Goal: Task Accomplishment & Management: Use online tool/utility

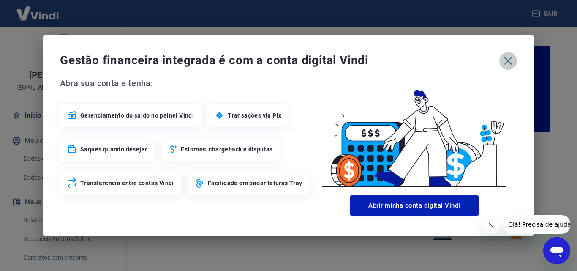
click at [507, 60] on icon "button" at bounding box center [508, 61] width 8 height 8
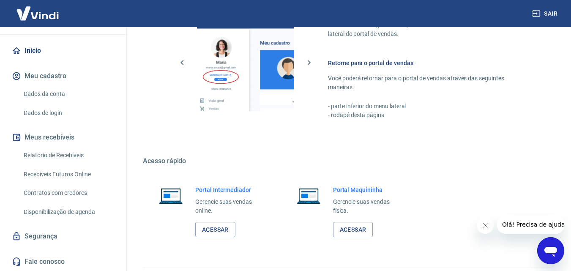
scroll to position [510, 0]
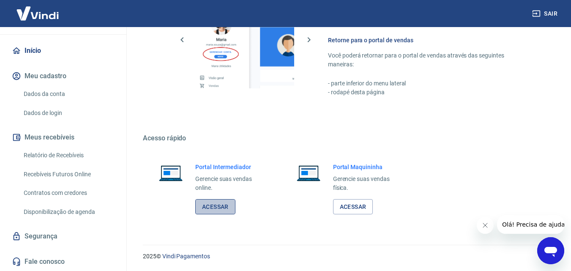
click at [211, 205] on link "Acessar" at bounding box center [215, 207] width 40 height 16
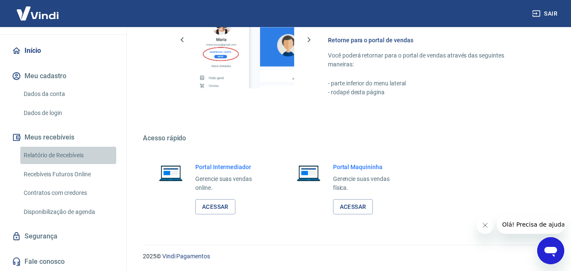
click at [75, 153] on link "Relatório de Recebíveis" at bounding box center [68, 155] width 96 height 17
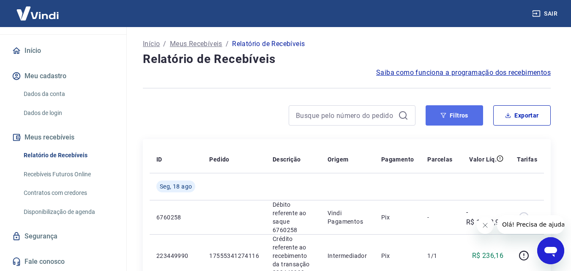
click at [464, 114] on button "Filtros" at bounding box center [453, 115] width 57 height 20
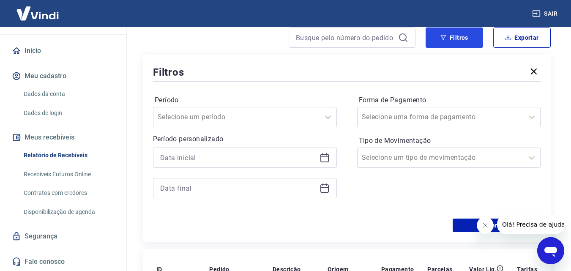
scroll to position [84, 0]
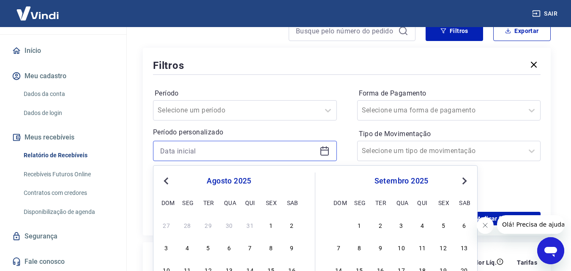
click at [277, 153] on input at bounding box center [238, 150] width 156 height 13
click at [292, 246] on div "9" at bounding box center [292, 247] width 10 height 10
type input "[DATE]"
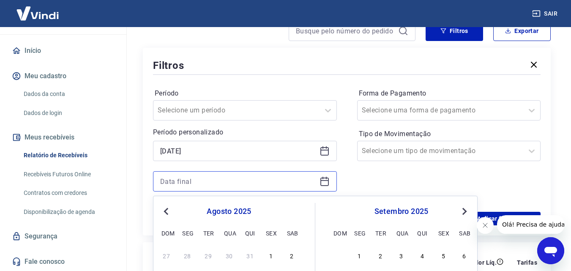
click at [263, 178] on input at bounding box center [238, 181] width 156 height 13
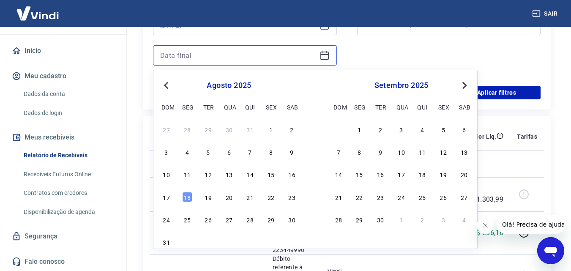
scroll to position [211, 0]
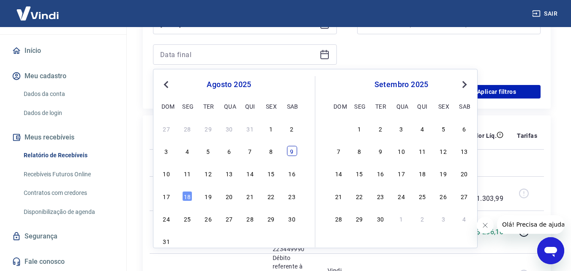
click at [287, 150] on div "9" at bounding box center [292, 151] width 10 height 10
type input "[DATE]"
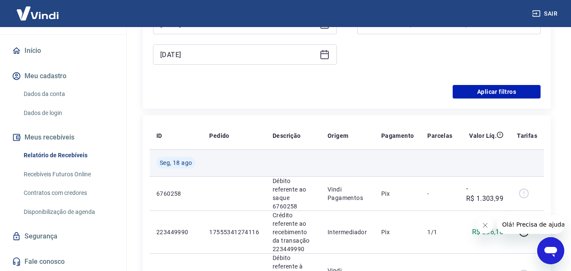
click at [288, 150] on td at bounding box center [293, 162] width 55 height 27
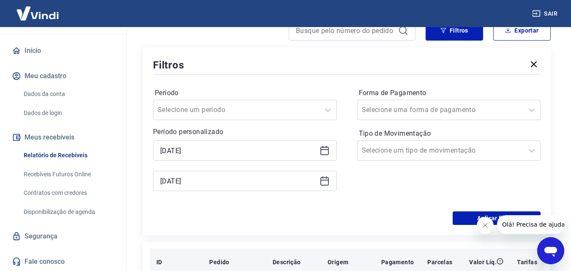
scroll to position [84, 0]
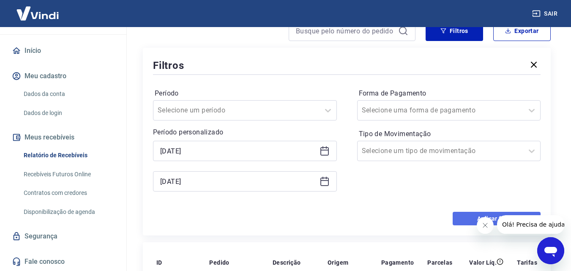
click at [466, 218] on button "Aplicar filtros" at bounding box center [496, 219] width 88 height 14
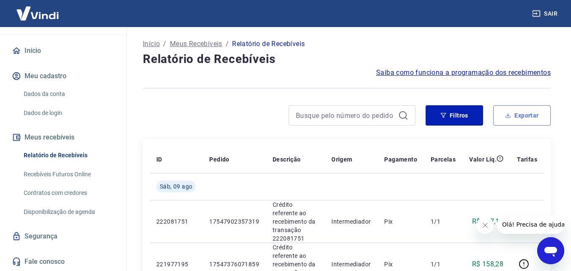
click at [507, 114] on icon "button" at bounding box center [508, 115] width 6 height 6
type input "[DATE]"
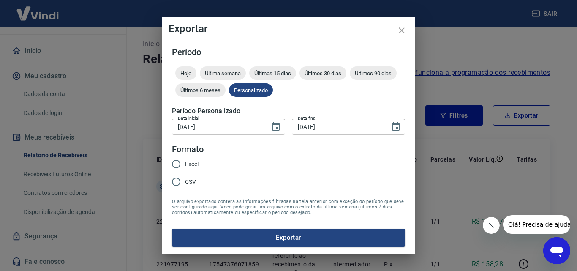
click at [188, 161] on span "Excel" at bounding box center [192, 164] width 14 height 9
click at [185, 161] on input "Excel" at bounding box center [176, 164] width 18 height 18
radio input "true"
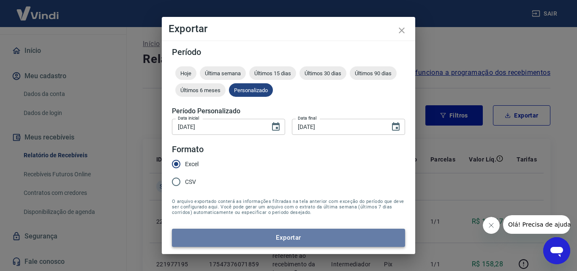
click at [236, 237] on button "Exportar" at bounding box center [288, 238] width 233 height 18
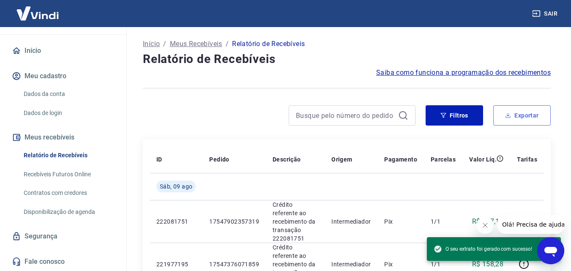
click at [526, 119] on button "Exportar" at bounding box center [521, 115] width 57 height 20
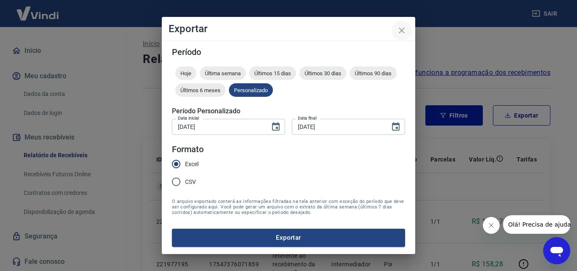
click at [403, 30] on icon "close" at bounding box center [402, 30] width 10 height 10
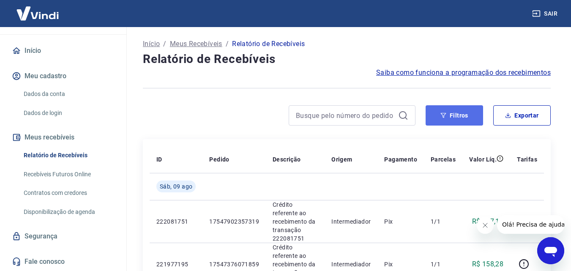
click at [468, 125] on button "Filtros" at bounding box center [453, 115] width 57 height 20
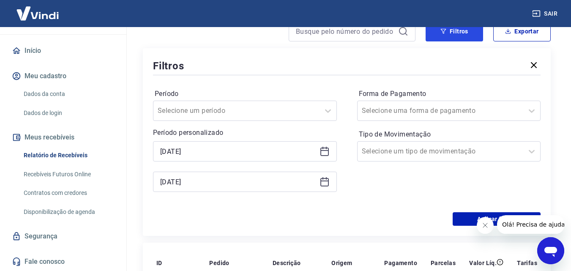
scroll to position [84, 0]
click at [327, 149] on icon at bounding box center [324, 151] width 10 height 10
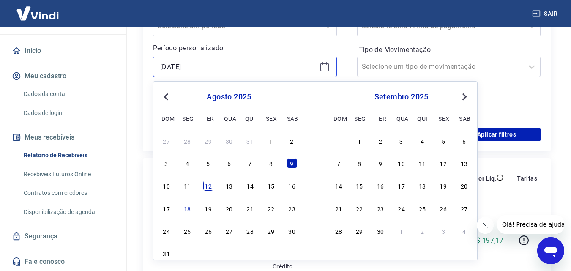
scroll to position [169, 0]
click at [169, 187] on div "10" at bounding box center [166, 185] width 10 height 10
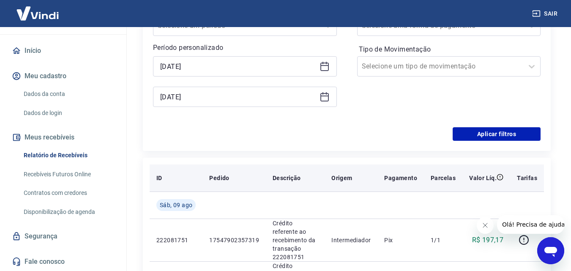
type input "[DATE]"
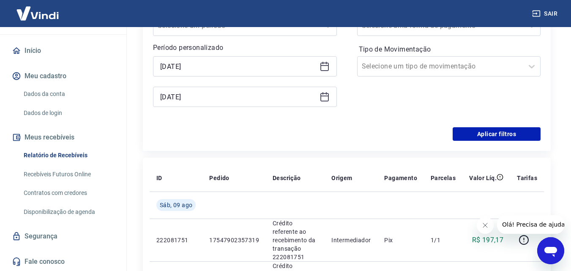
click at [329, 98] on icon at bounding box center [324, 97] width 10 height 10
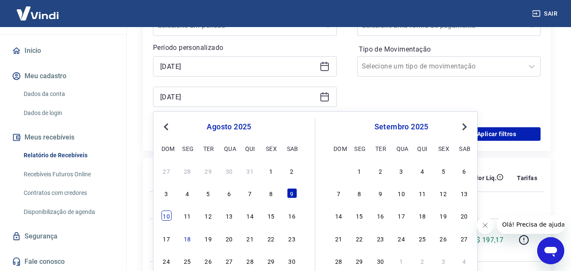
click at [169, 214] on div "10" at bounding box center [166, 215] width 10 height 10
type input "[DATE]"
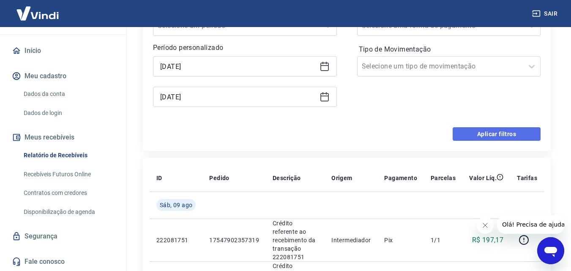
click at [481, 132] on button "Aplicar filtros" at bounding box center [496, 134] width 88 height 14
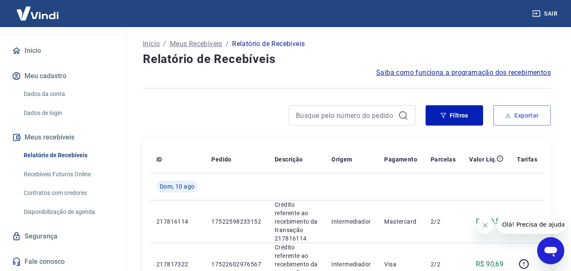
click at [513, 118] on button "Exportar" at bounding box center [521, 115] width 57 height 20
type input "[DATE]"
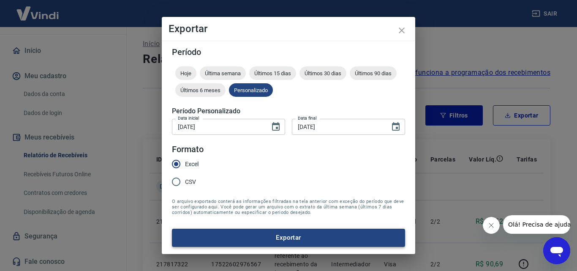
click at [289, 234] on button "Exportar" at bounding box center [288, 238] width 233 height 18
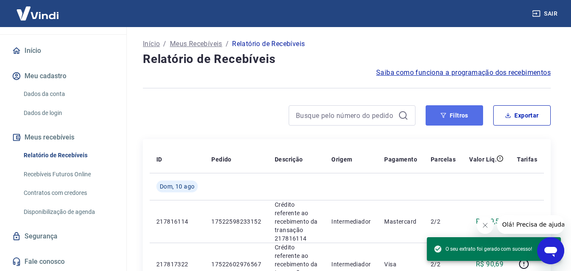
click at [447, 117] on button "Filtros" at bounding box center [453, 115] width 57 height 20
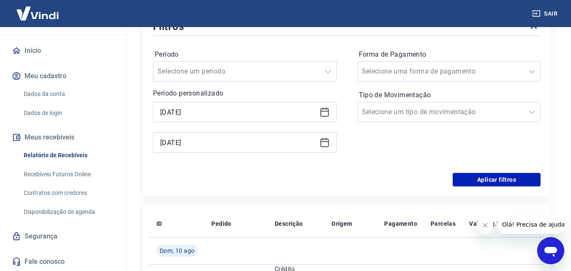
scroll to position [127, 0]
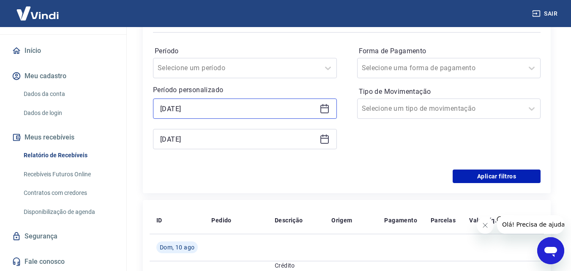
click at [281, 109] on input "[DATE]" at bounding box center [238, 108] width 156 height 13
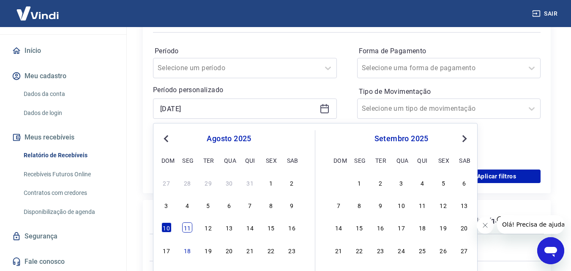
click at [185, 228] on div "11" at bounding box center [187, 227] width 10 height 10
type input "[DATE]"
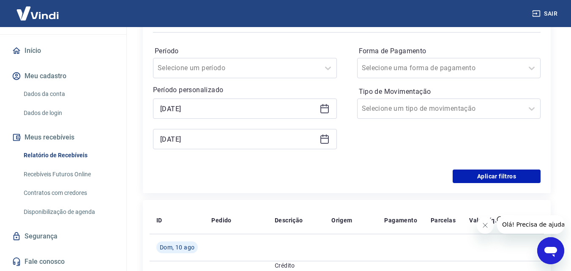
click at [220, 132] on div "[DATE]" at bounding box center [245, 139] width 184 height 20
click at [214, 141] on input "[DATE]" at bounding box center [238, 139] width 156 height 13
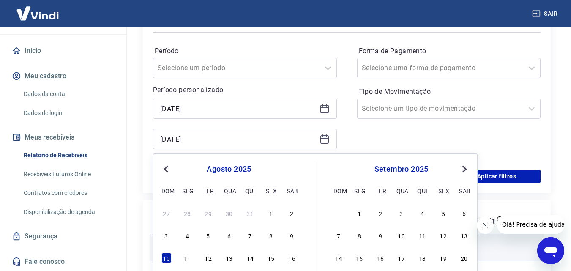
click at [191, 258] on div "11" at bounding box center [187, 258] width 10 height 10
type input "[DATE]"
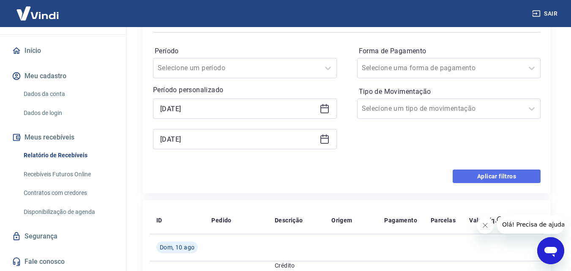
click at [481, 172] on button "Aplicar filtros" at bounding box center [496, 176] width 88 height 14
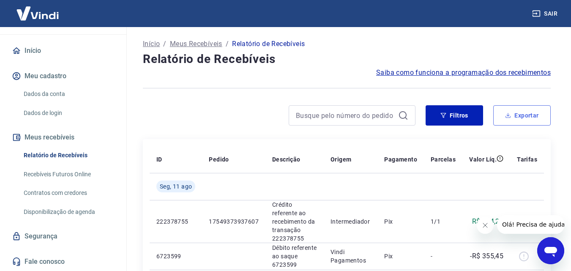
click at [518, 111] on button "Exportar" at bounding box center [521, 115] width 57 height 20
type input "[DATE]"
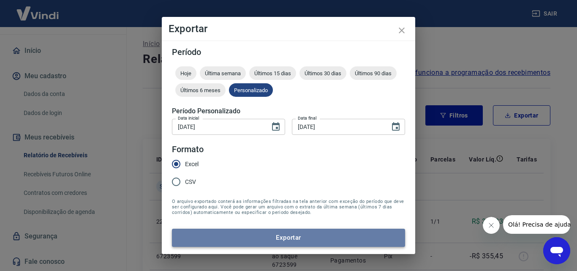
click at [356, 239] on button "Exportar" at bounding box center [288, 238] width 233 height 18
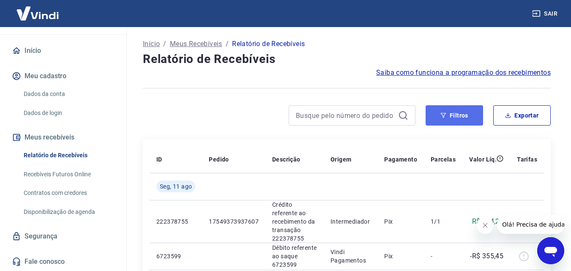
click at [458, 114] on button "Filtros" at bounding box center [453, 115] width 57 height 20
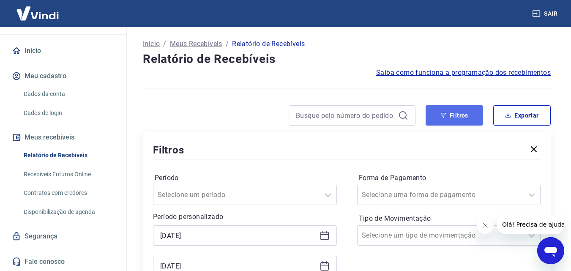
click at [453, 111] on button "Filtros" at bounding box center [453, 115] width 57 height 20
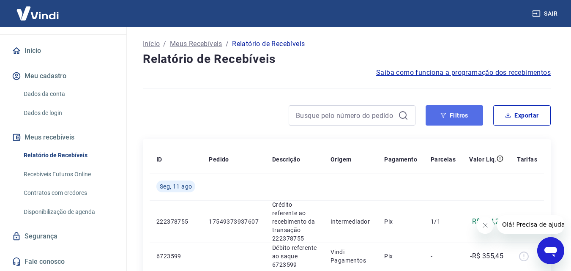
click at [450, 122] on button "Filtros" at bounding box center [453, 115] width 57 height 20
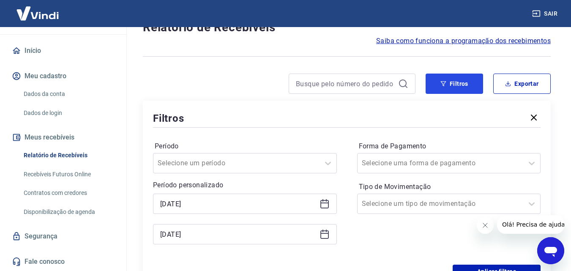
scroll to position [84, 0]
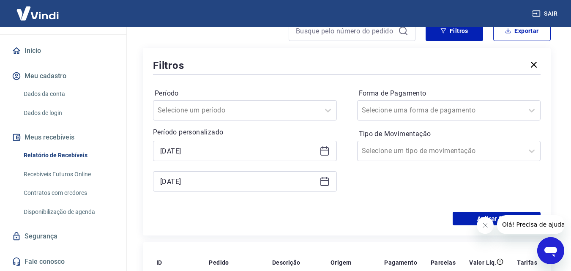
click at [319, 150] on icon at bounding box center [324, 151] width 10 height 10
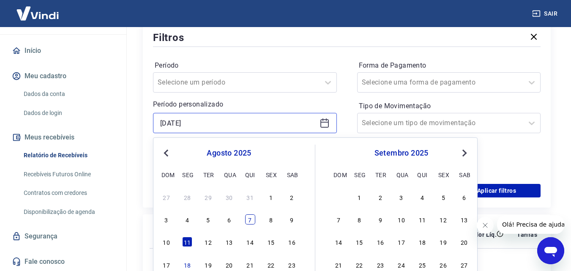
scroll to position [127, 0]
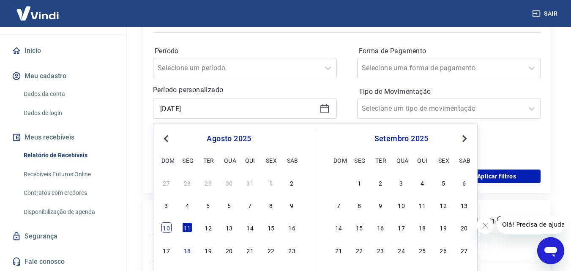
click at [167, 231] on div "10" at bounding box center [166, 227] width 10 height 10
type input "[DATE]"
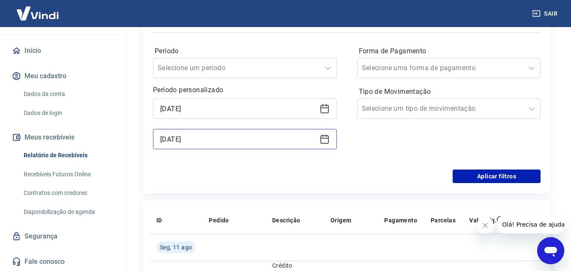
click at [269, 144] on input "[DATE]" at bounding box center [238, 139] width 156 height 13
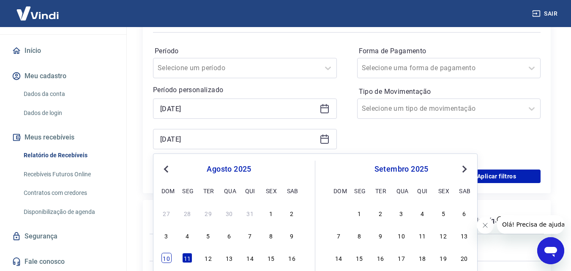
click at [165, 259] on div "10" at bounding box center [166, 258] width 10 height 10
type input "[DATE]"
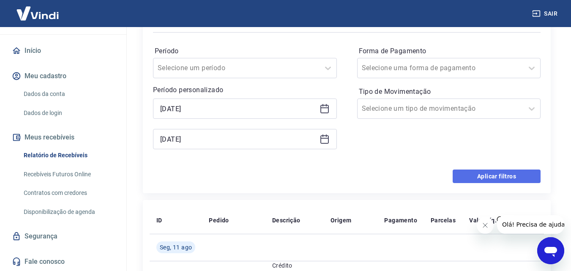
click at [483, 177] on button "Aplicar filtros" at bounding box center [496, 176] width 88 height 14
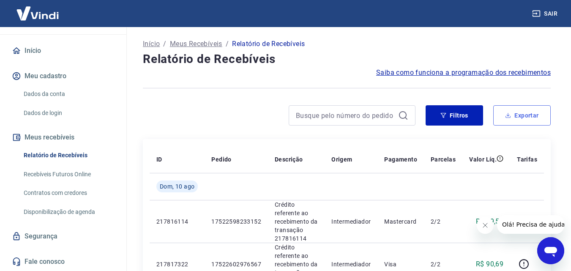
click at [515, 112] on button "Exportar" at bounding box center [521, 115] width 57 height 20
type input "[DATE]"
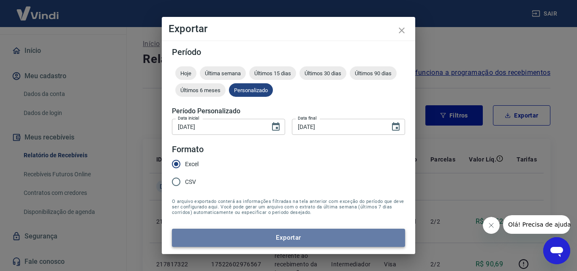
click at [292, 234] on button "Exportar" at bounding box center [288, 238] width 233 height 18
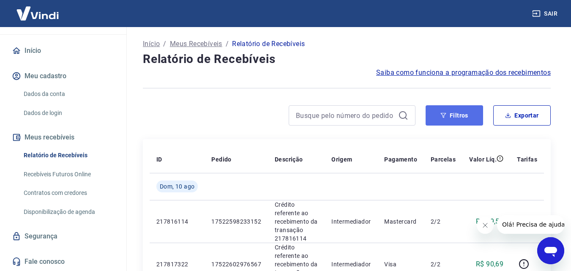
click at [452, 121] on button "Filtros" at bounding box center [453, 115] width 57 height 20
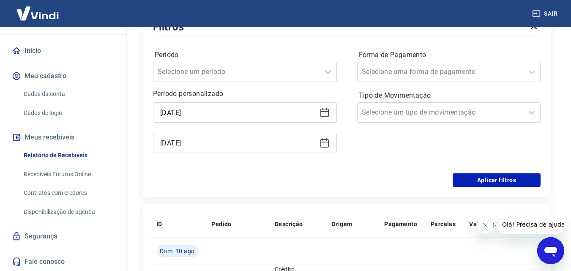
scroll to position [127, 0]
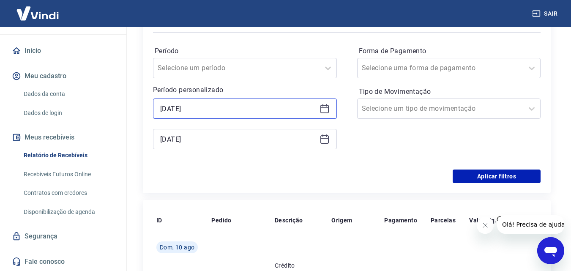
click at [230, 114] on input "[DATE]" at bounding box center [238, 108] width 156 height 13
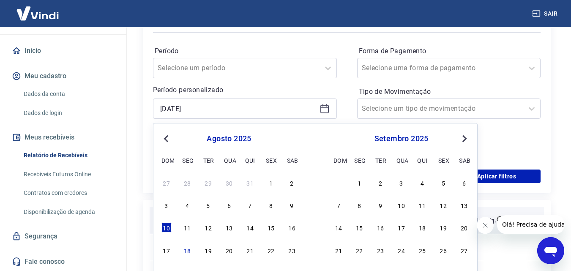
click at [207, 226] on div "12" at bounding box center [208, 227] width 10 height 10
type input "[DATE]"
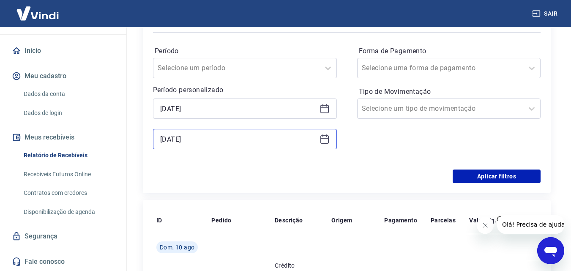
click at [212, 139] on input "[DATE]" at bounding box center [238, 139] width 156 height 13
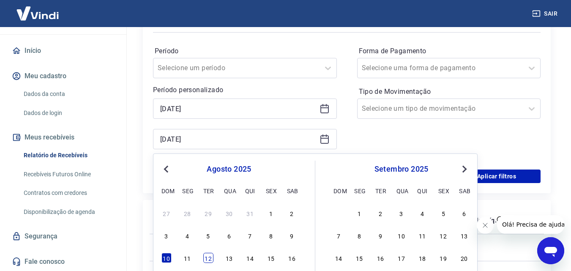
click at [207, 257] on div "12" at bounding box center [208, 258] width 10 height 10
type input "[DATE]"
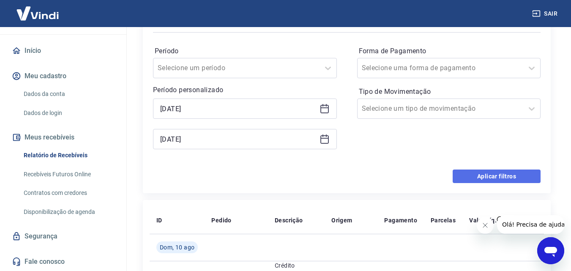
click at [488, 173] on button "Aplicar filtros" at bounding box center [496, 176] width 88 height 14
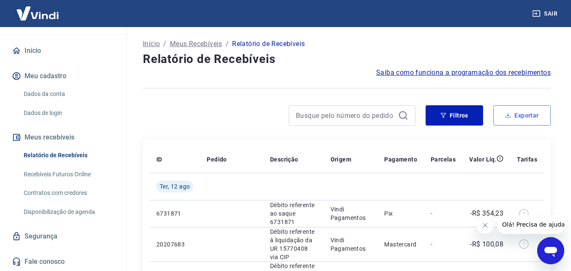
click at [512, 117] on button "Exportar" at bounding box center [521, 115] width 57 height 20
type input "[DATE]"
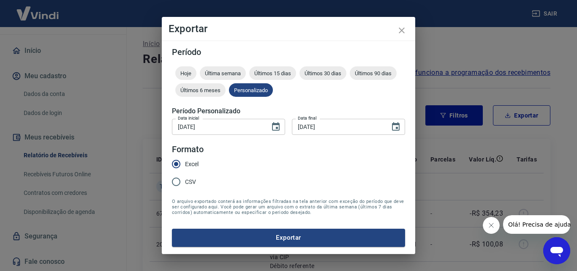
drag, startPoint x: 295, startPoint y: 234, endPoint x: 283, endPoint y: 237, distance: 12.8
click at [283, 237] on button "Exportar" at bounding box center [288, 238] width 233 height 18
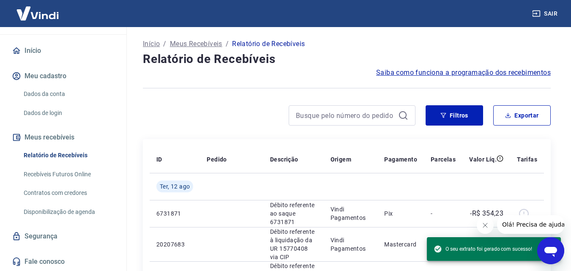
drag, startPoint x: 283, startPoint y: 237, endPoint x: 234, endPoint y: 138, distance: 110.2
click at [234, 138] on div "Início / Meus Recebíveis / Relatório de Recebíveis Relatório de Recebíveis Saib…" at bounding box center [347, 255] width 428 height 456
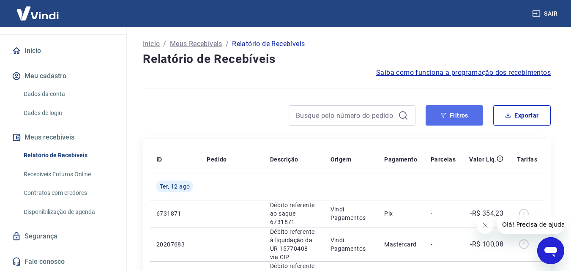
click at [466, 111] on button "Filtros" at bounding box center [453, 115] width 57 height 20
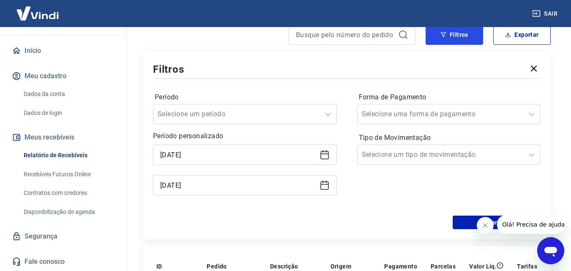
scroll to position [84, 0]
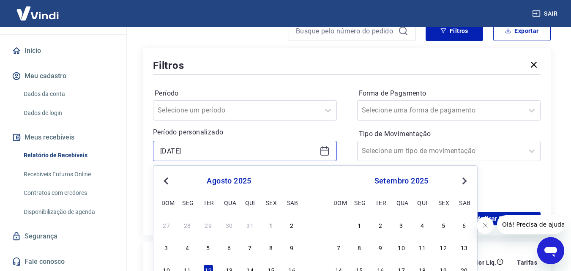
click at [263, 152] on input "[DATE]" at bounding box center [238, 150] width 156 height 13
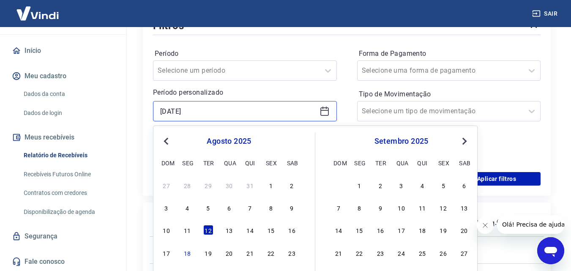
scroll to position [169, 0]
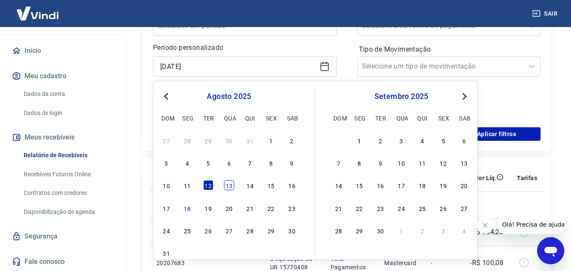
click at [224, 182] on div "13" at bounding box center [229, 185] width 10 height 10
type input "[DATE]"
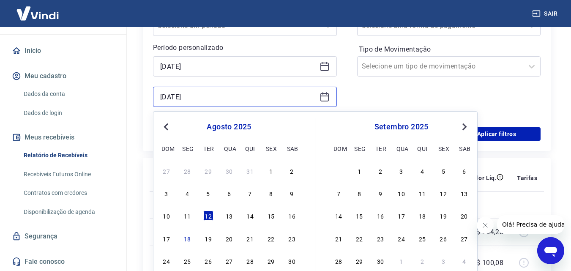
click at [231, 93] on input "[DATE]" at bounding box center [238, 96] width 156 height 13
click at [229, 215] on div "13" at bounding box center [229, 215] width 10 height 10
type input "[DATE]"
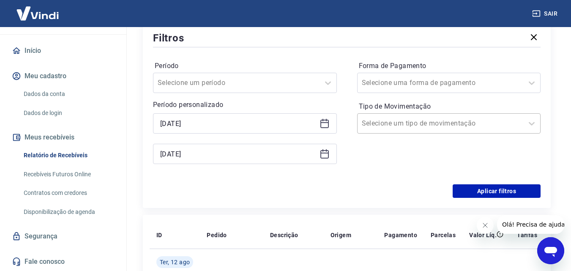
scroll to position [127, 0]
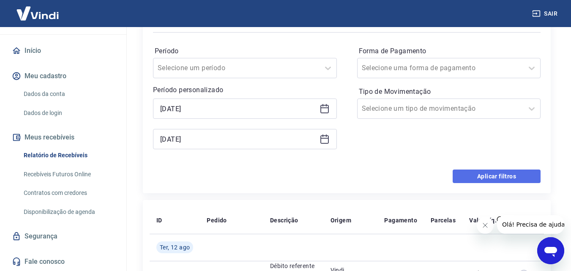
click at [479, 174] on button "Aplicar filtros" at bounding box center [496, 176] width 88 height 14
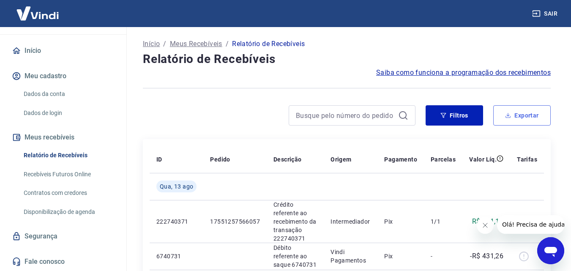
click at [510, 121] on button "Exportar" at bounding box center [521, 115] width 57 height 20
type input "[DATE]"
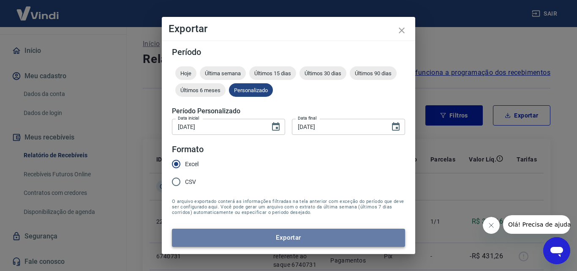
click at [304, 235] on button "Exportar" at bounding box center [288, 238] width 233 height 18
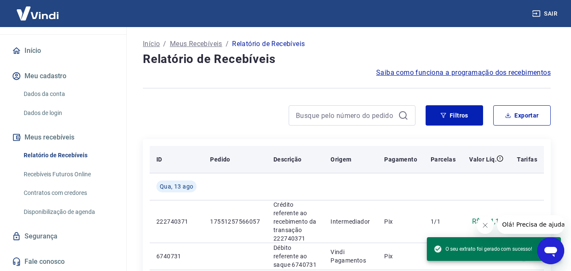
click at [367, 166] on th "Origem" at bounding box center [351, 159] width 54 height 27
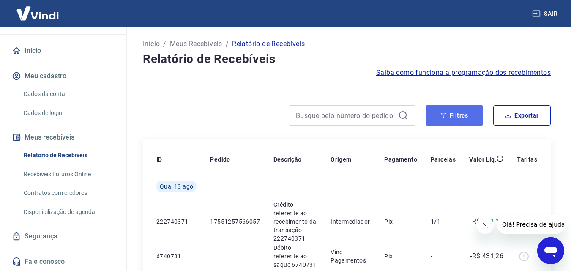
click at [459, 108] on button "Filtros" at bounding box center [453, 115] width 57 height 20
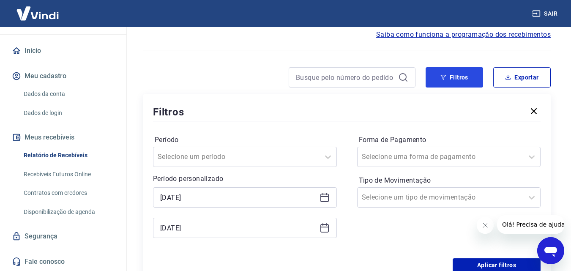
scroll to position [84, 0]
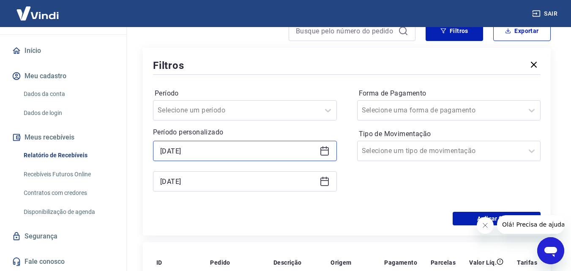
click at [253, 154] on input "[DATE]" at bounding box center [238, 150] width 156 height 13
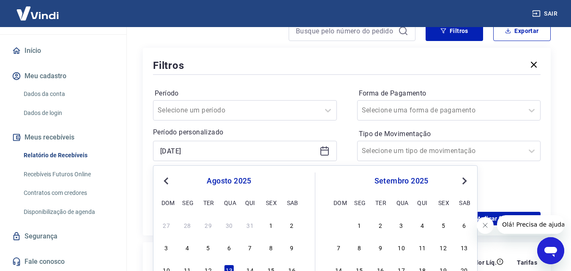
drag, startPoint x: 250, startPoint y: 269, endPoint x: 249, endPoint y: 181, distance: 87.9
click at [250, 268] on div "14" at bounding box center [250, 269] width 10 height 10
type input "[DATE]"
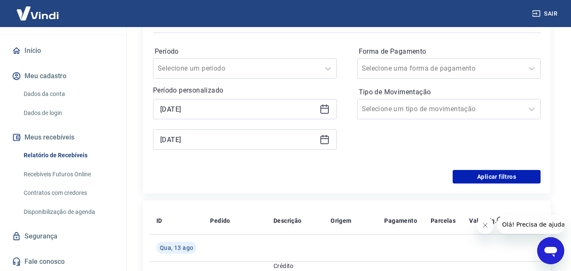
scroll to position [127, 0]
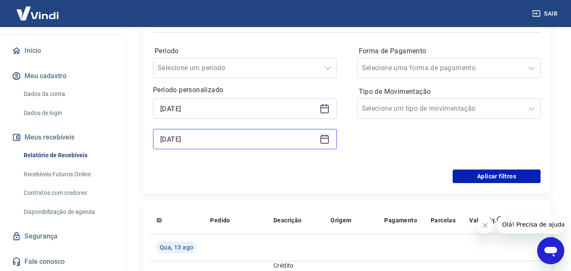
click at [208, 138] on input "[DATE]" at bounding box center [238, 139] width 156 height 13
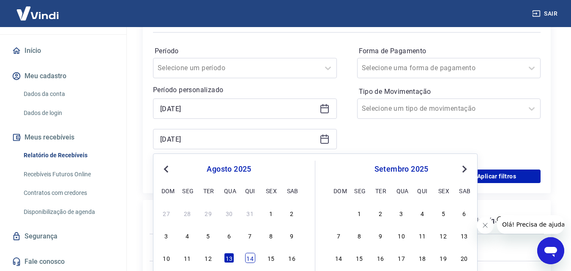
click at [249, 256] on div "14" at bounding box center [250, 258] width 10 height 10
type input "[DATE]"
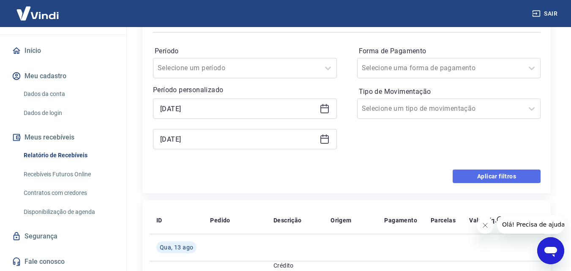
click at [510, 176] on button "Aplicar filtros" at bounding box center [496, 176] width 88 height 14
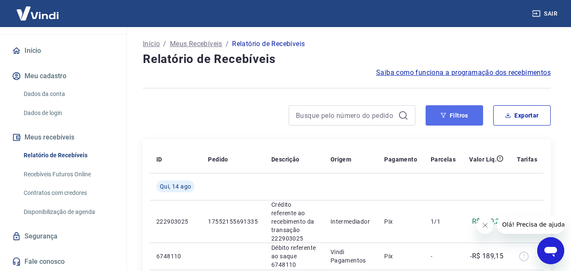
click at [461, 120] on button "Filtros" at bounding box center [453, 115] width 57 height 20
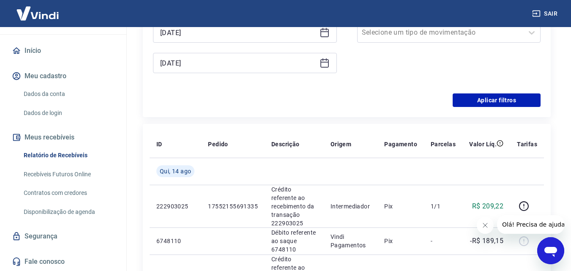
scroll to position [211, 0]
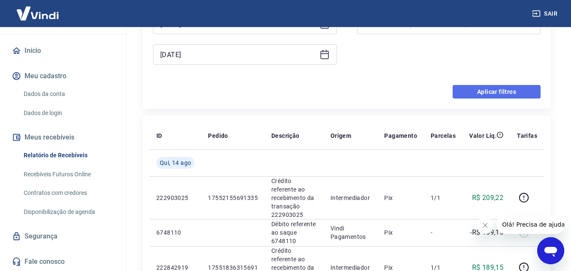
click at [483, 90] on button "Aplicar filtros" at bounding box center [496, 92] width 88 height 14
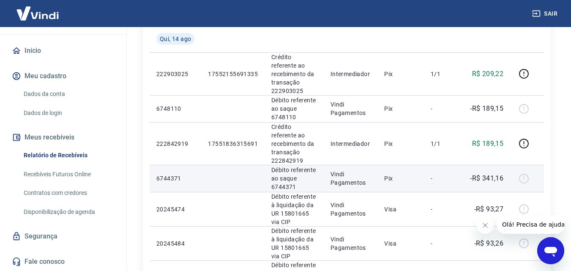
scroll to position [0, 0]
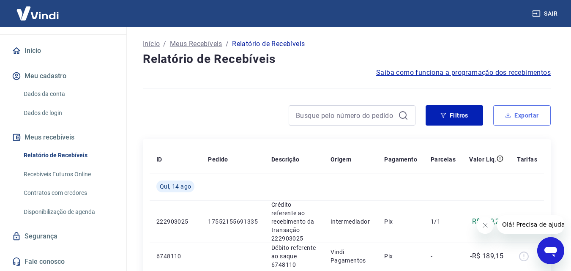
click at [511, 123] on button "Exportar" at bounding box center [521, 115] width 57 height 20
type input "[DATE]"
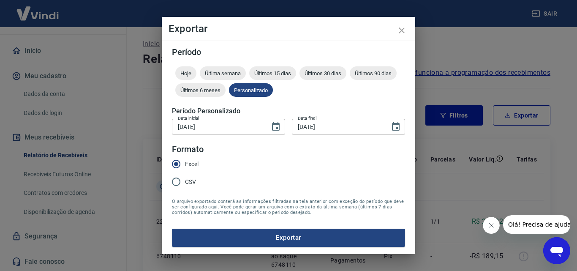
click at [301, 237] on button "Exportar" at bounding box center [288, 238] width 233 height 18
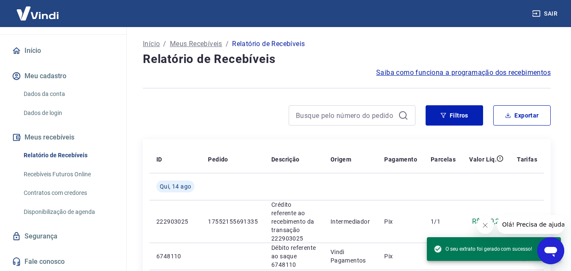
click at [323, 47] on div "Início / Meus Recebíveis / Relatório de Recebíveis" at bounding box center [347, 44] width 408 height 14
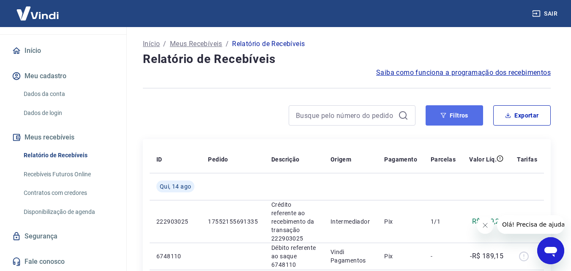
click at [446, 120] on button "Filtros" at bounding box center [453, 115] width 57 height 20
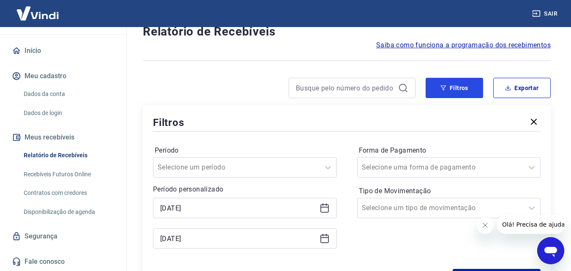
scroll to position [42, 0]
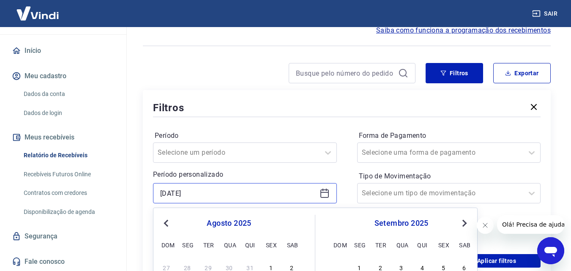
click at [218, 193] on input "[DATE]" at bounding box center [238, 193] width 156 height 13
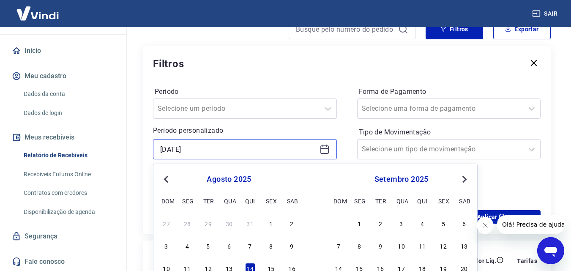
scroll to position [127, 0]
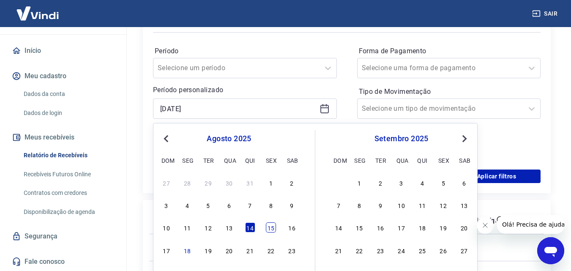
click at [268, 227] on div "15" at bounding box center [271, 227] width 10 height 10
type input "[DATE]"
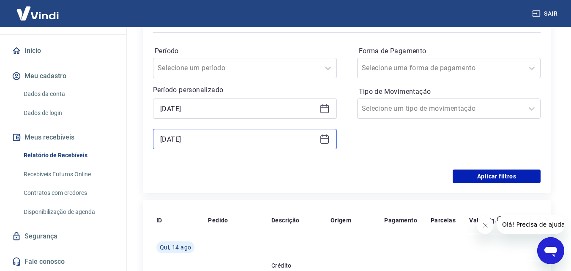
click at [237, 144] on input "[DATE]" at bounding box center [238, 139] width 156 height 13
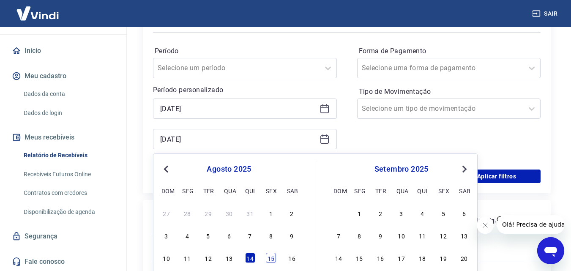
click at [269, 262] on div "15" at bounding box center [271, 258] width 10 height 10
type input "[DATE]"
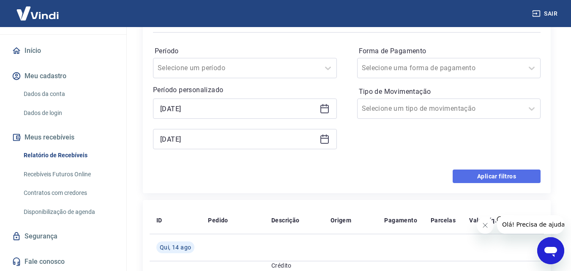
click at [478, 172] on button "Aplicar filtros" at bounding box center [496, 176] width 88 height 14
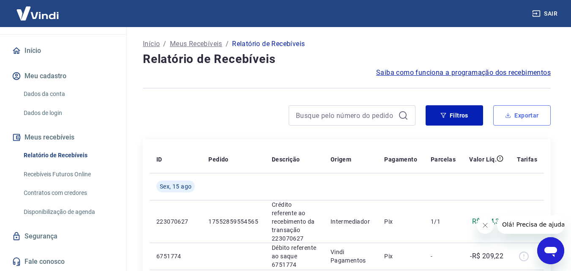
click at [521, 119] on button "Exportar" at bounding box center [521, 115] width 57 height 20
type input "[DATE]"
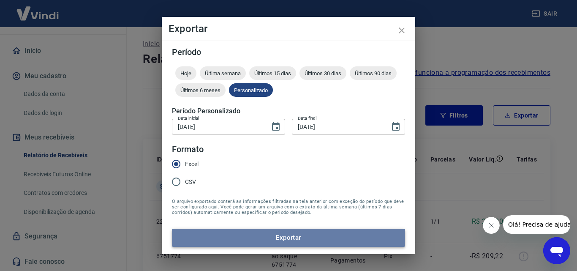
click at [242, 232] on button "Exportar" at bounding box center [288, 238] width 233 height 18
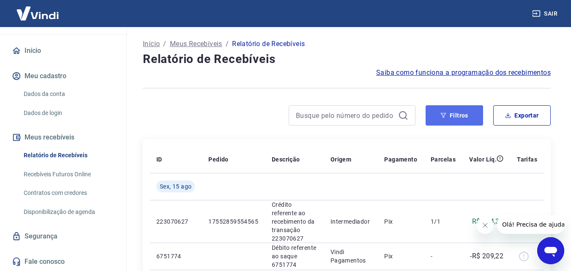
click at [457, 112] on button "Filtros" at bounding box center [453, 115] width 57 height 20
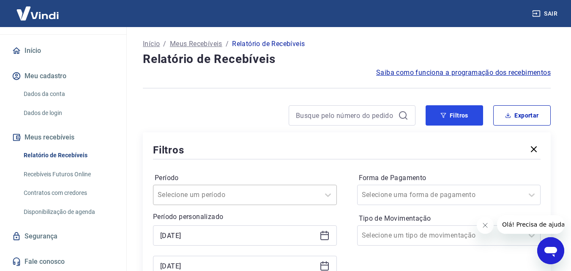
scroll to position [42, 0]
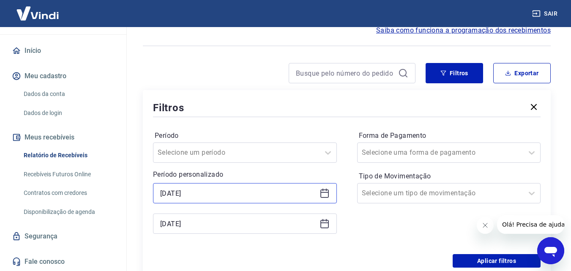
click at [236, 190] on input "[DATE]" at bounding box center [238, 193] width 156 height 13
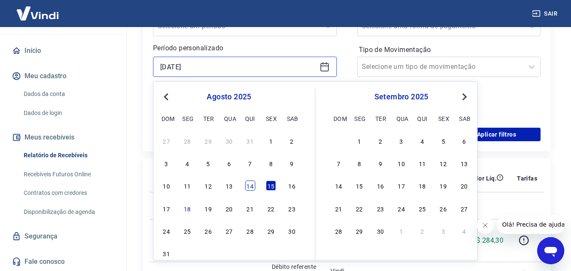
scroll to position [169, 0]
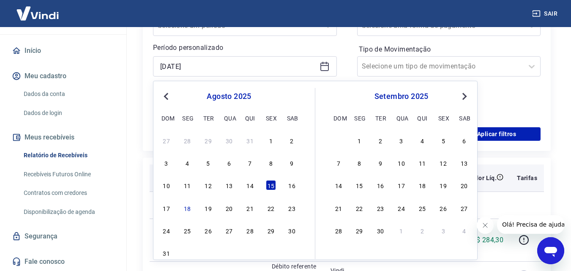
drag, startPoint x: 287, startPoint y: 187, endPoint x: 288, endPoint y: 182, distance: 4.7
click at [288, 186] on div "16" at bounding box center [292, 185] width 10 height 10
type input "[DATE]"
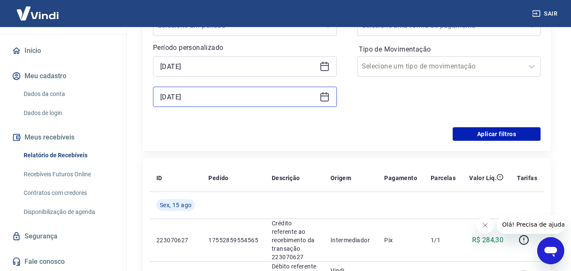
click at [218, 98] on input "[DATE]" at bounding box center [238, 96] width 156 height 13
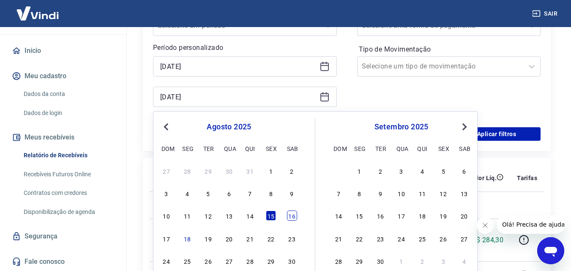
click at [292, 213] on div "16" at bounding box center [292, 215] width 10 height 10
type input "[DATE]"
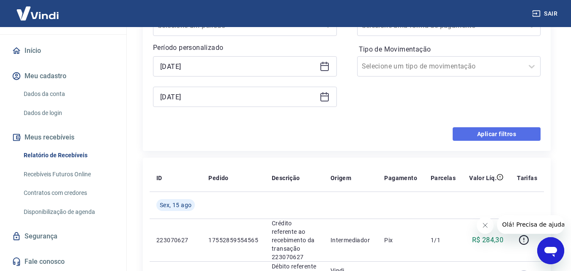
click at [498, 131] on button "Aplicar filtros" at bounding box center [496, 134] width 88 height 14
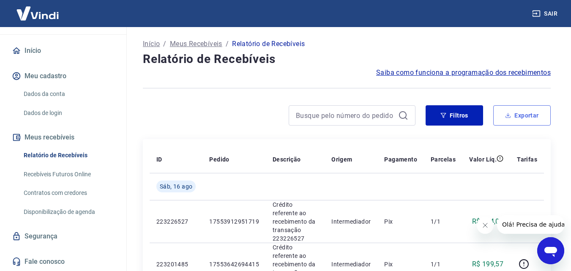
click at [518, 114] on button "Exportar" at bounding box center [521, 115] width 57 height 20
type input "[DATE]"
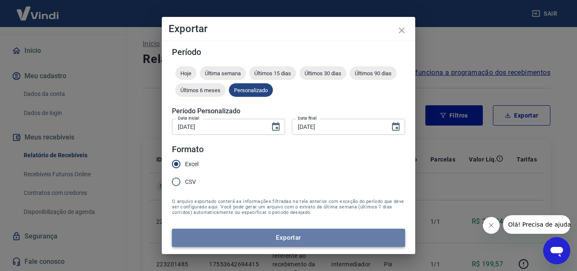
click at [265, 234] on button "Exportar" at bounding box center [288, 238] width 233 height 18
